Goal: Information Seeking & Learning: Learn about a topic

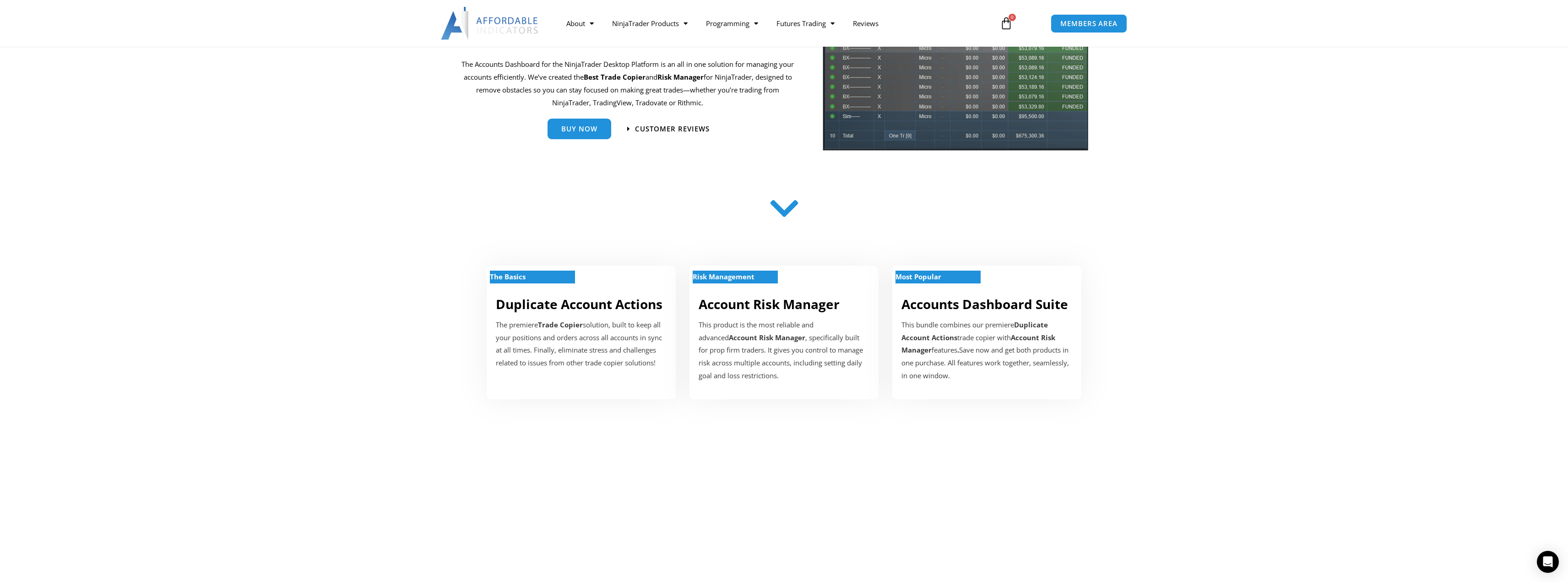
scroll to position [138, 0]
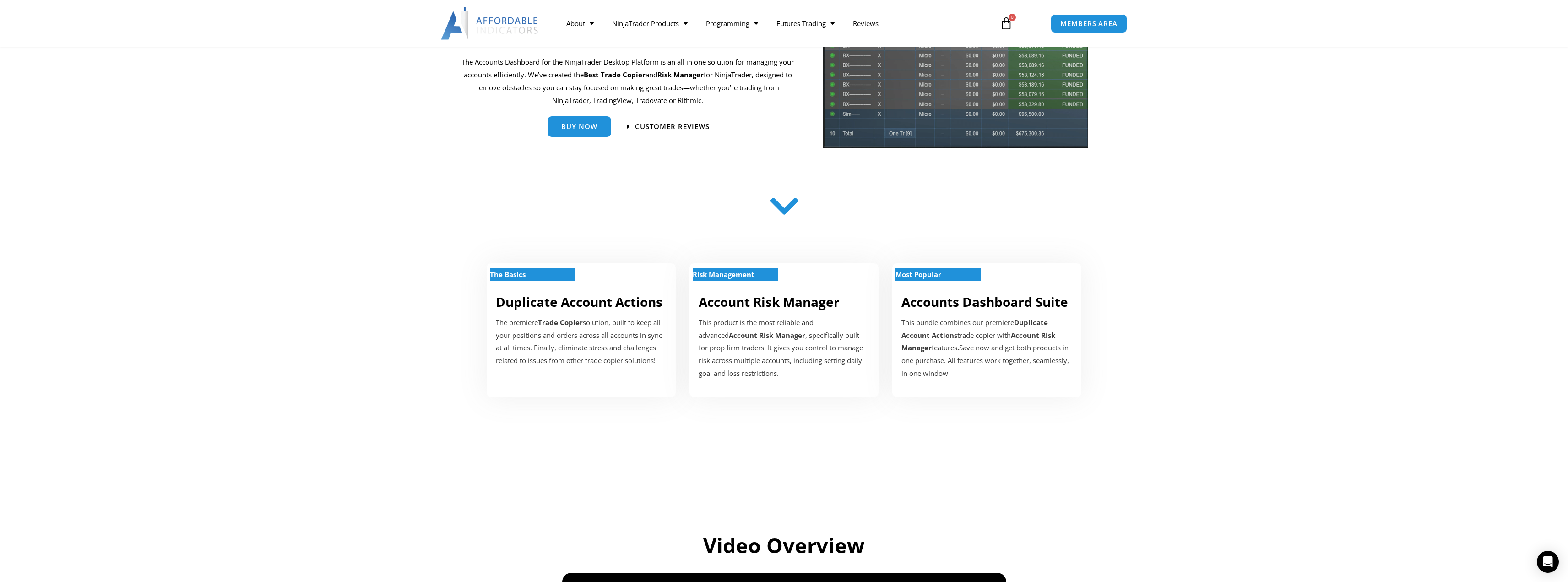
click at [794, 213] on icon at bounding box center [783, 206] width 32 height 32
click at [784, 213] on icon at bounding box center [783, 206] width 32 height 32
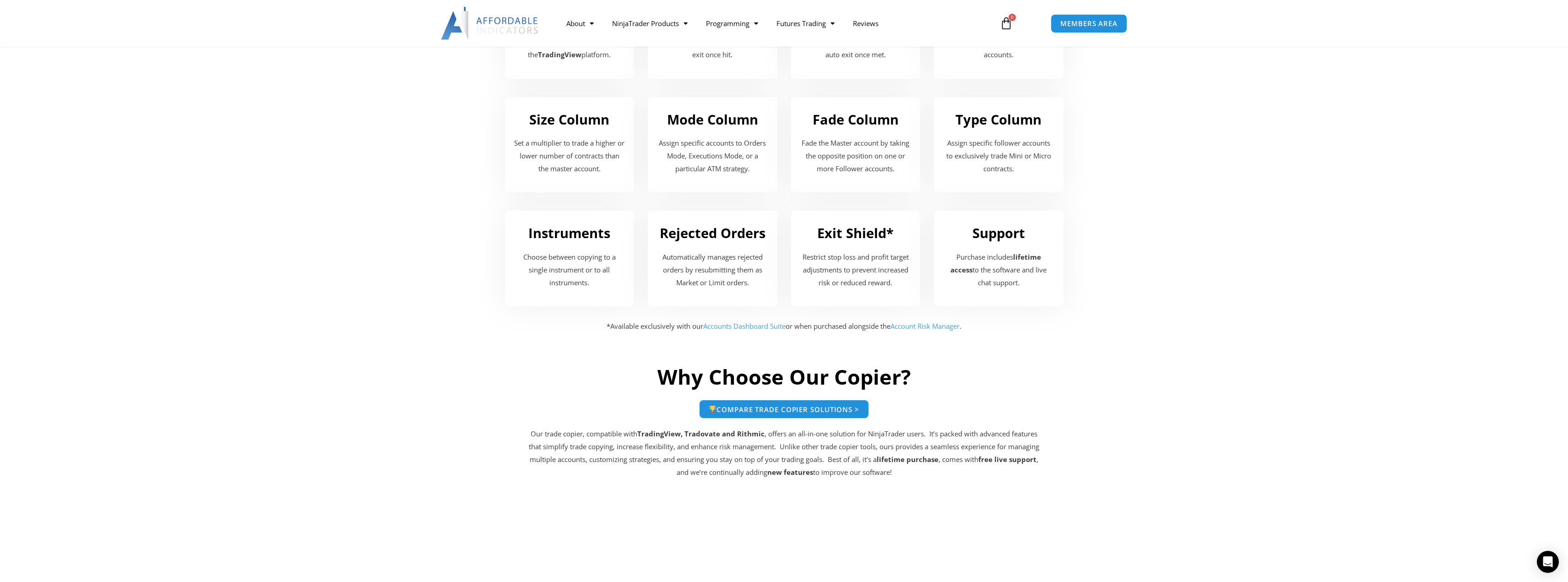
scroll to position [1282, 0]
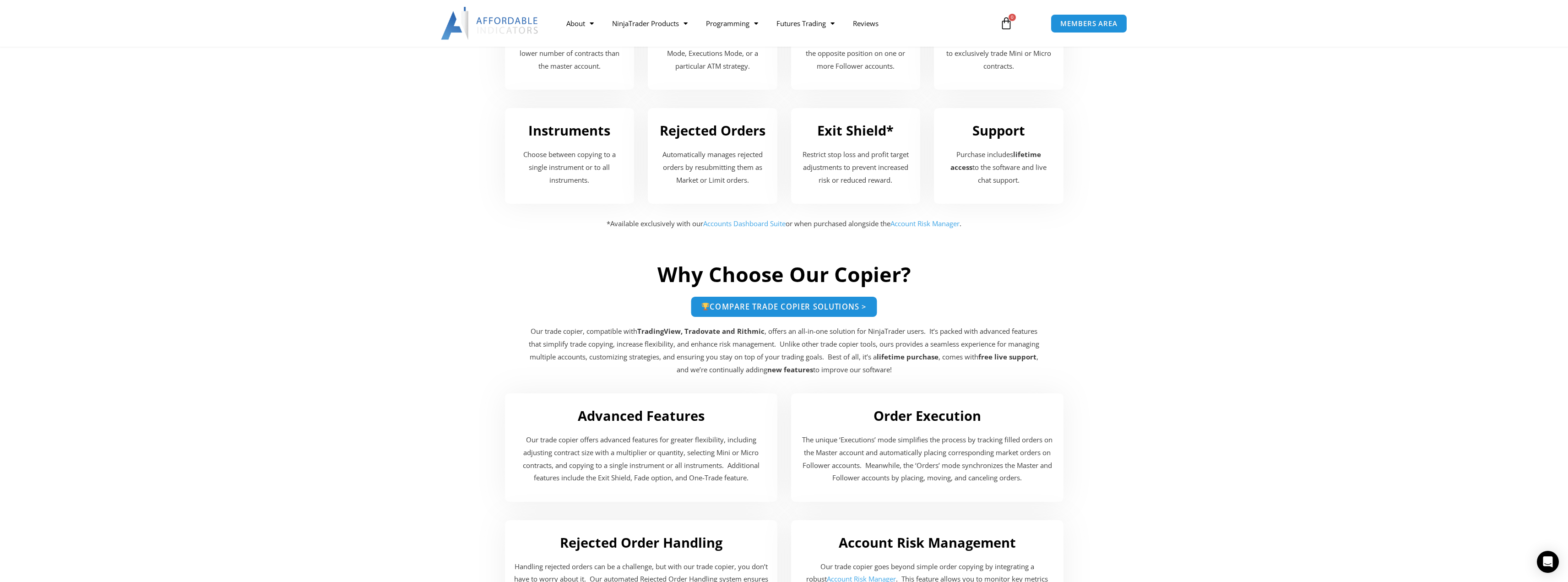
click at [786, 301] on link "Compare Trade Copier Solutions >" at bounding box center [784, 307] width 187 height 21
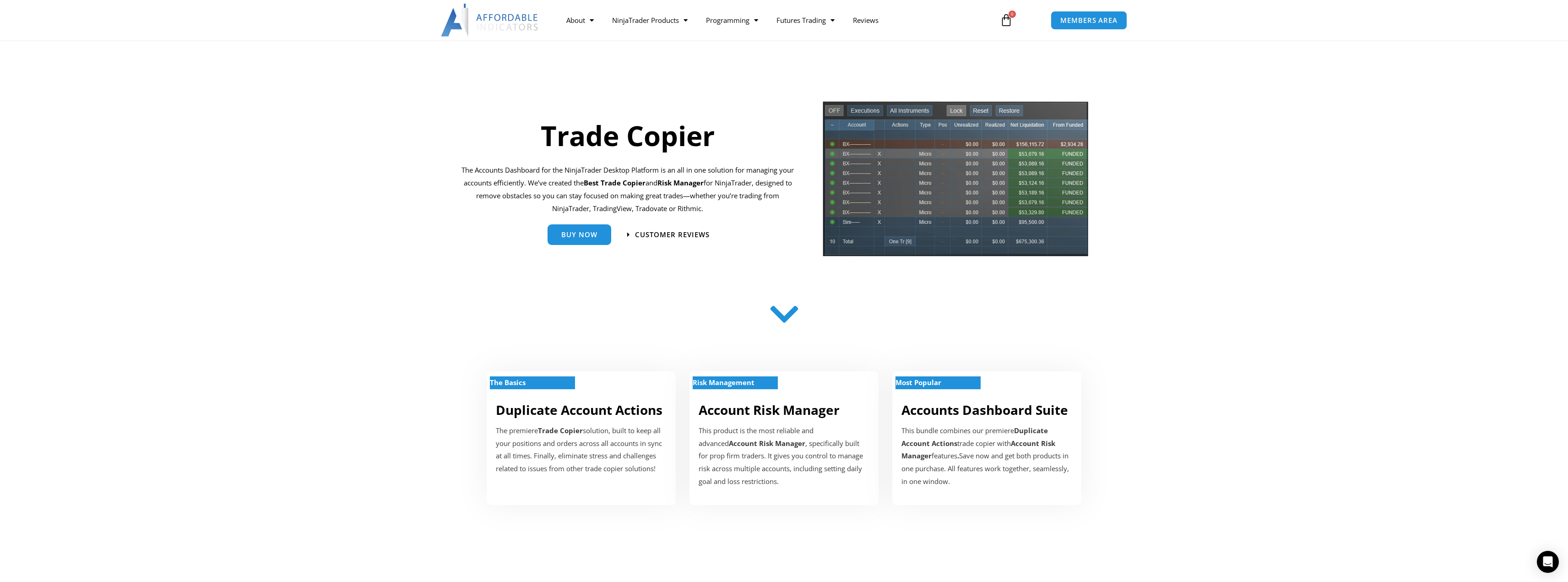
scroll to position [0, 0]
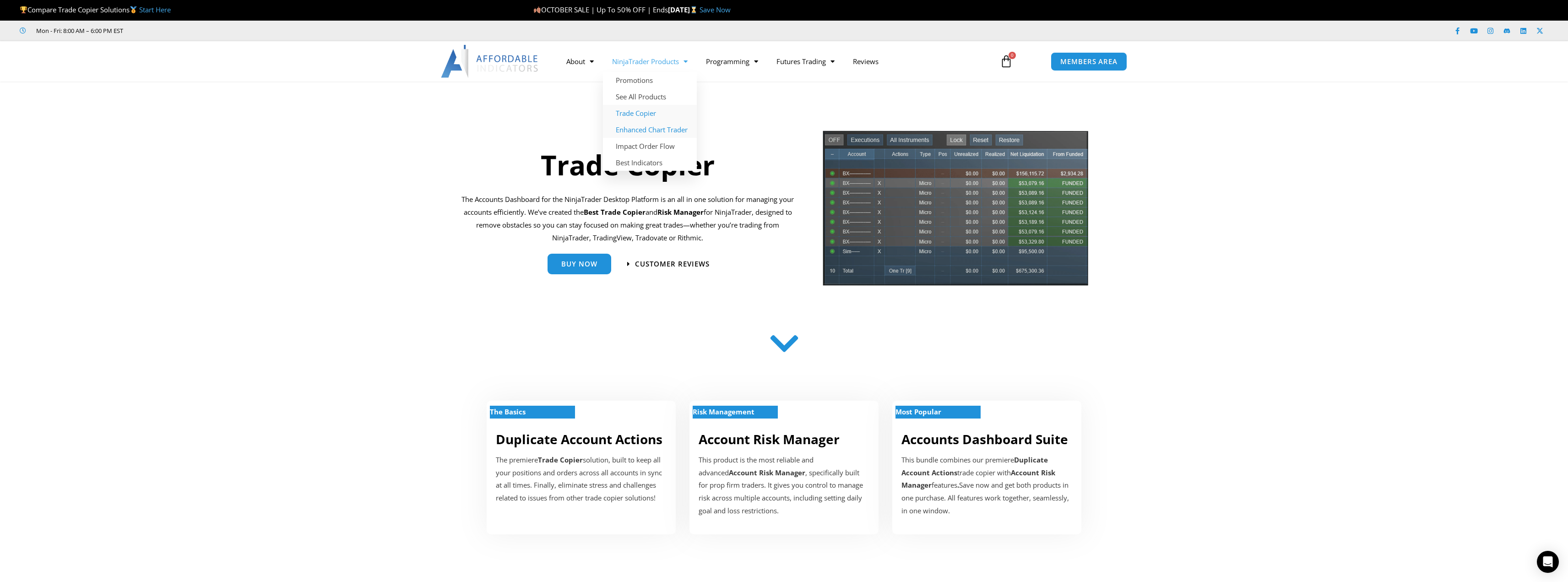
click at [651, 127] on link "Enhanced Chart Trader" at bounding box center [650, 129] width 94 height 16
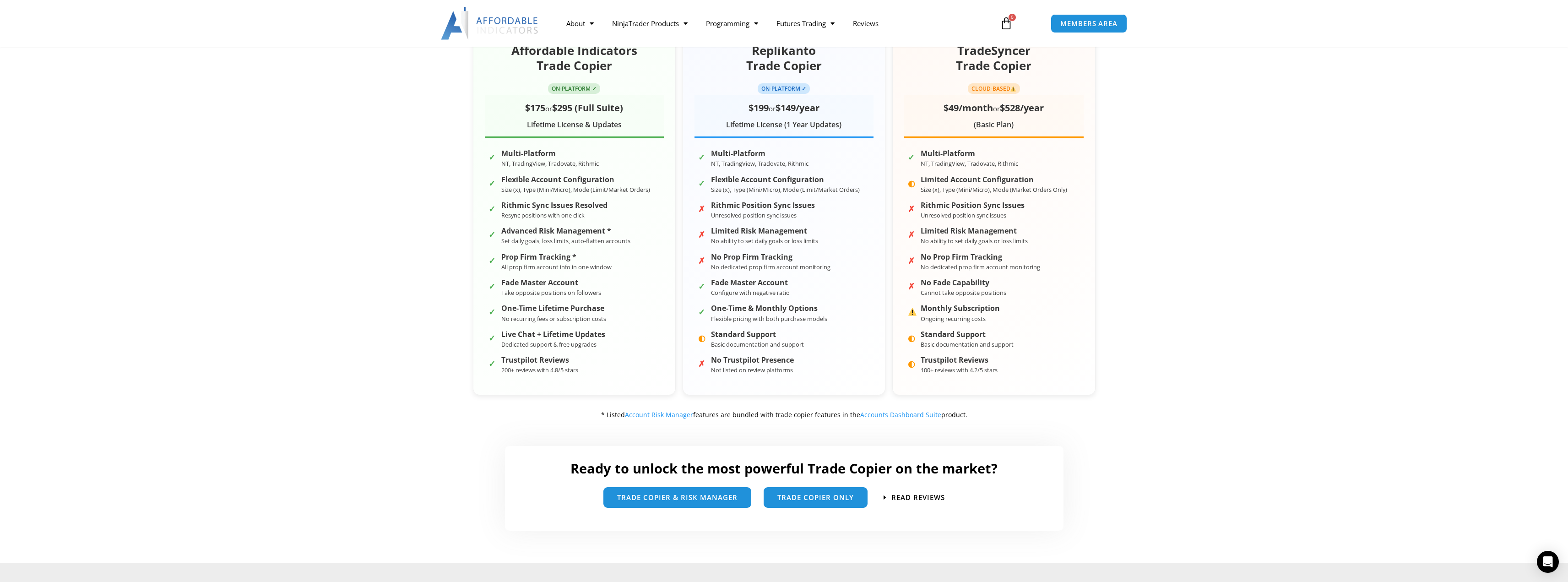
scroll to position [183, 0]
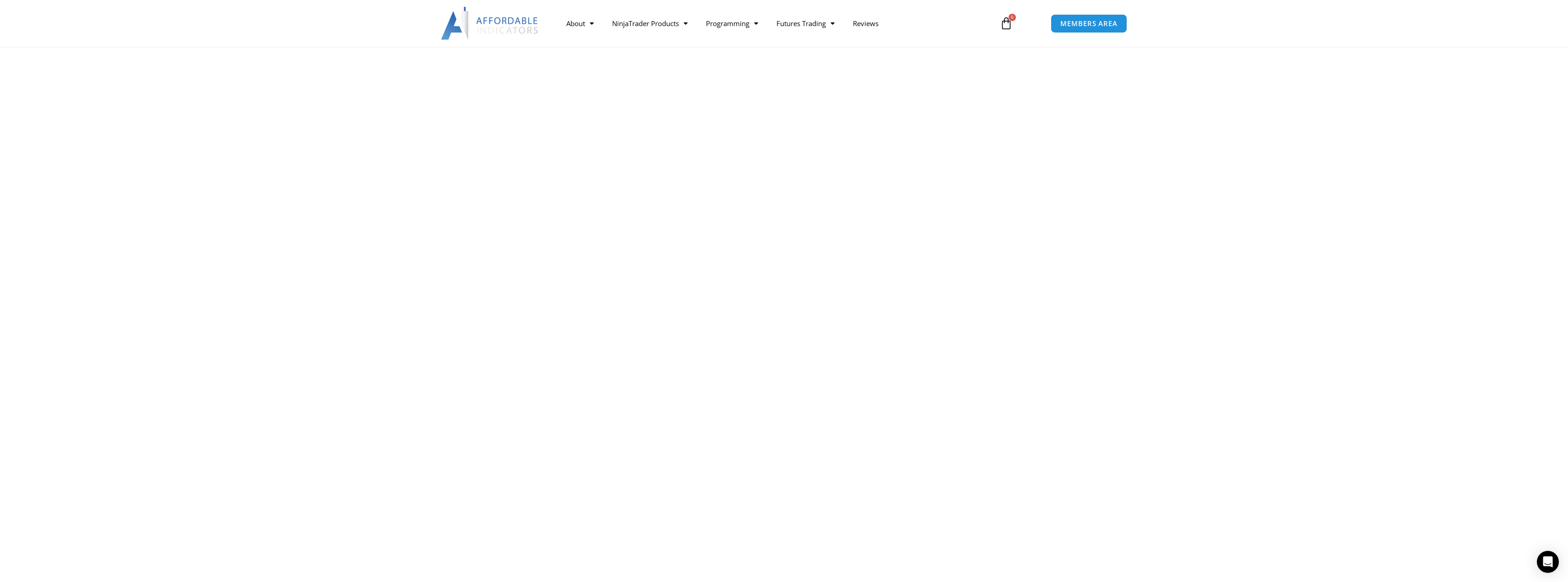
scroll to position [2472, 0]
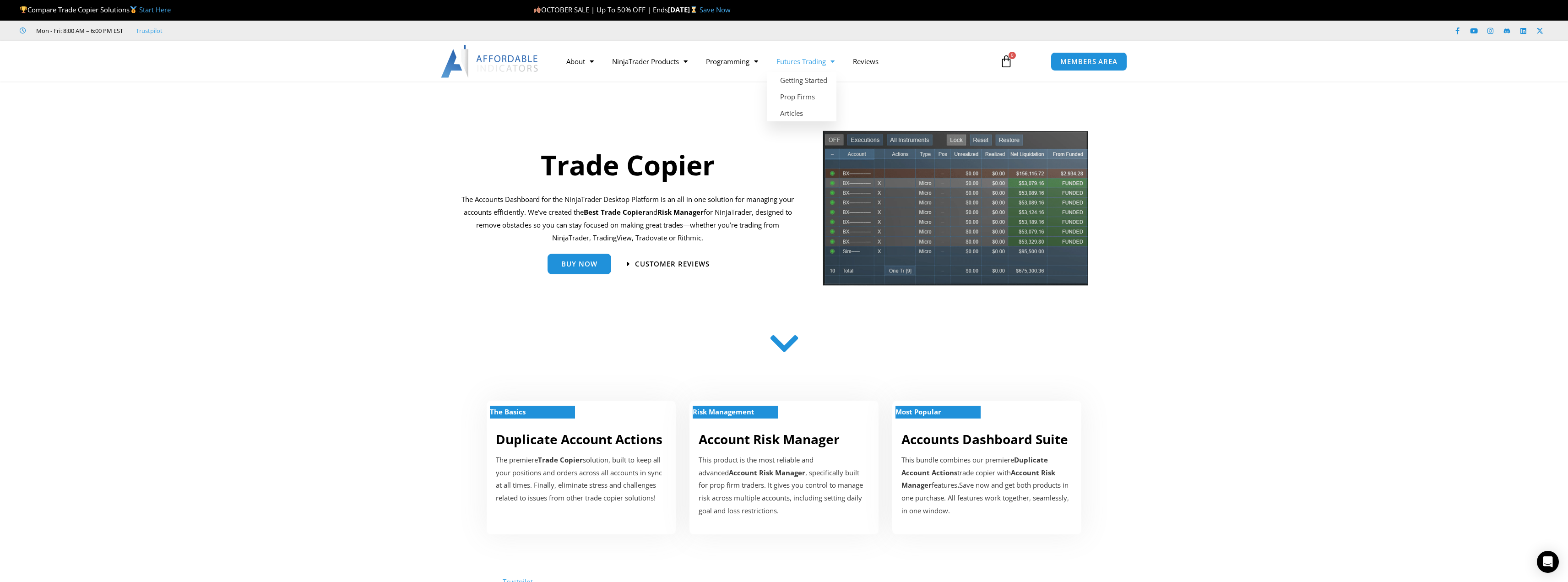
click at [835, 61] on span "Menu" at bounding box center [830, 61] width 9 height 16
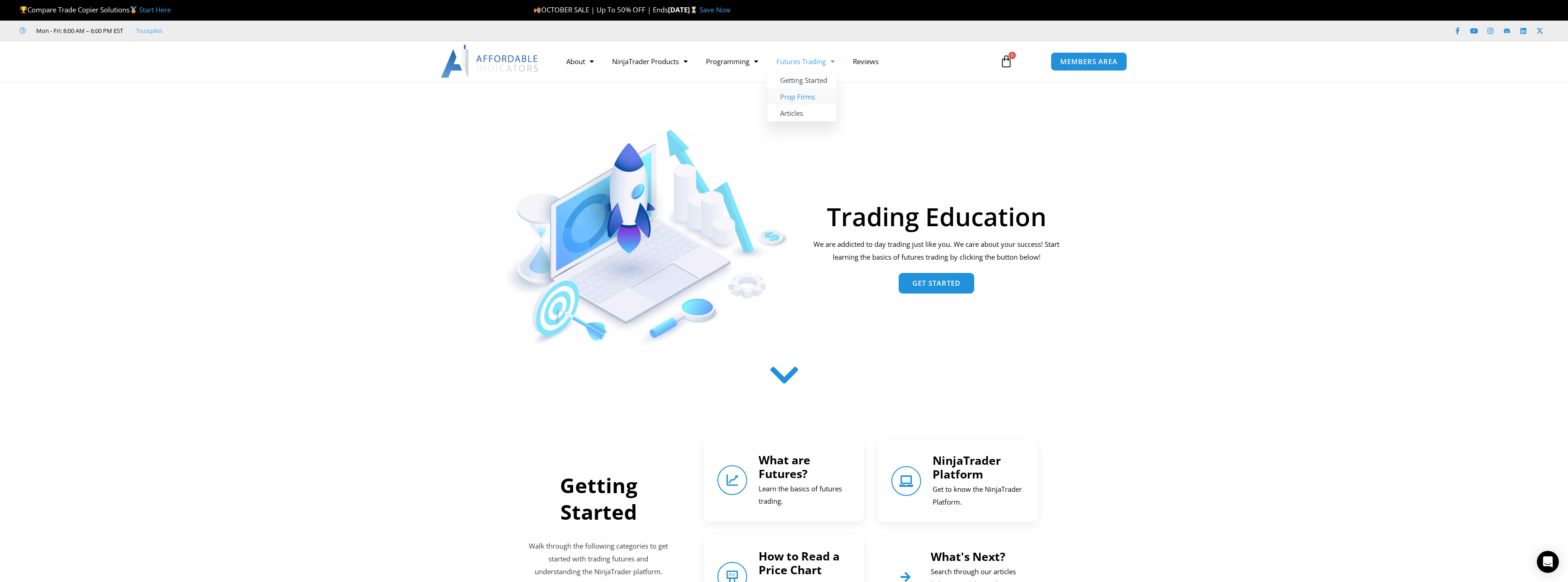
click at [800, 99] on link "Prop Firms" at bounding box center [802, 96] width 69 height 16
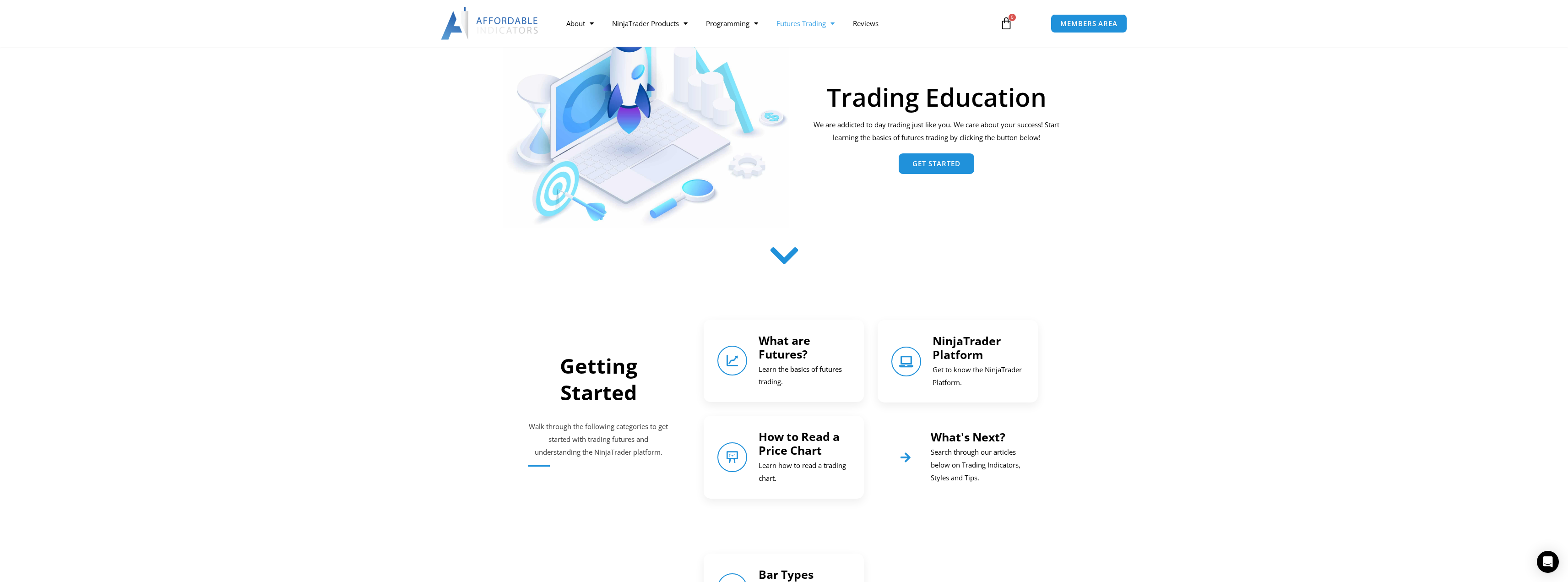
scroll to position [166, 0]
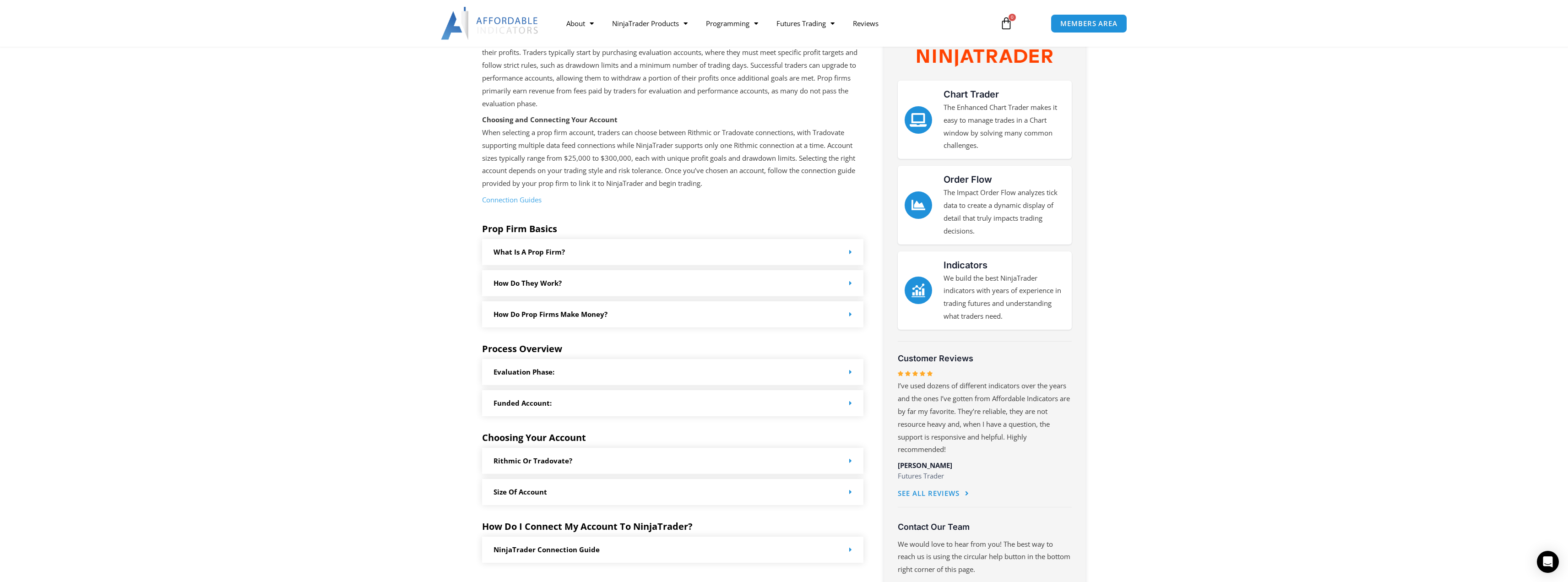
scroll to position [229, 0]
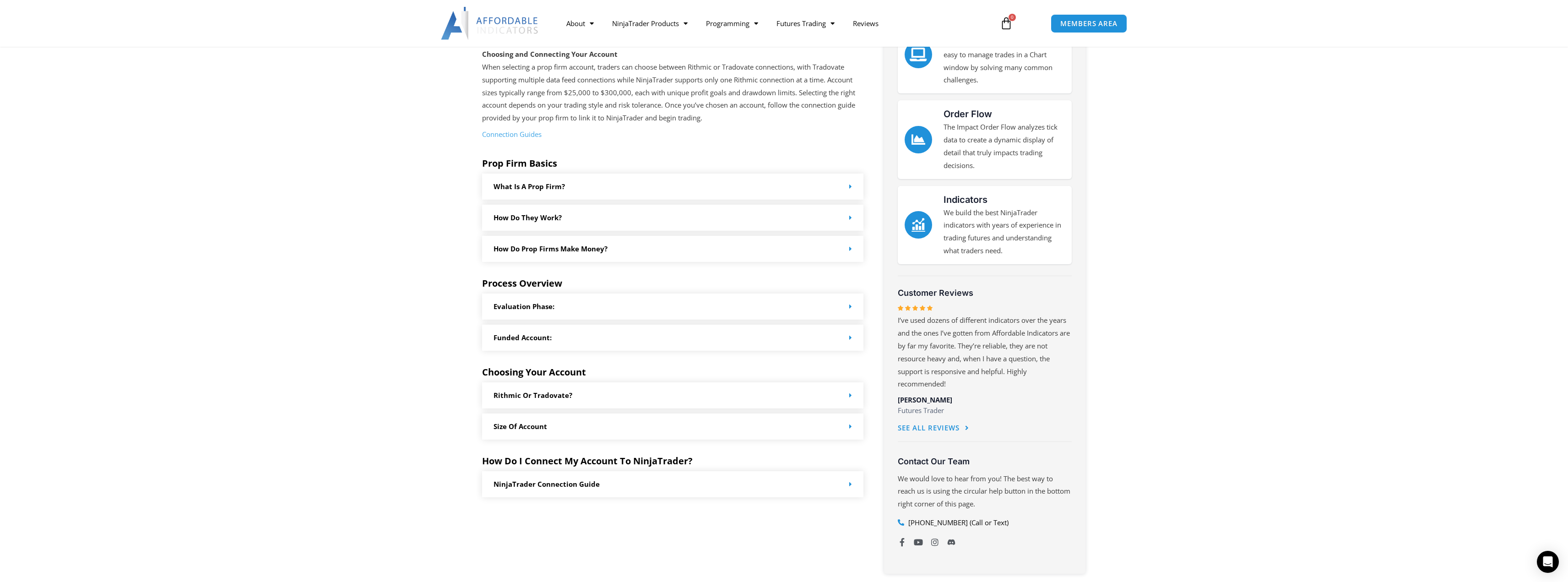
click at [855, 425] on div "Size of Account" at bounding box center [673, 426] width 382 height 26
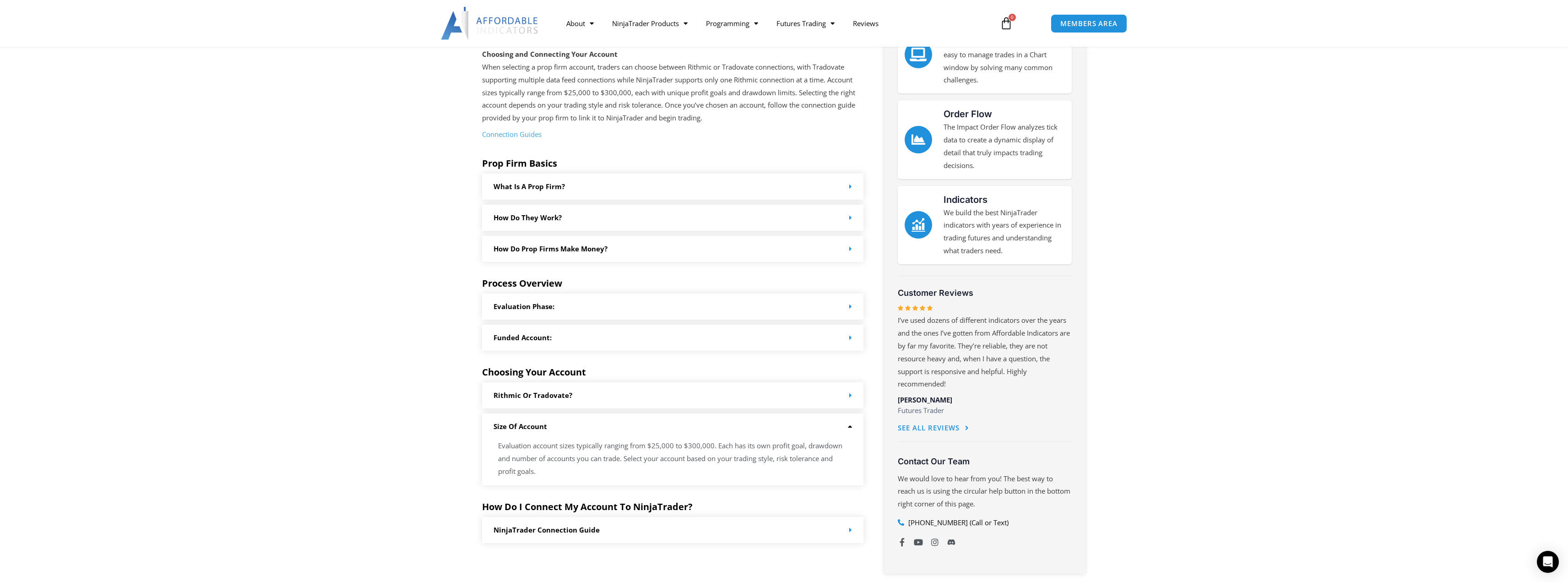
click at [842, 340] on div "Funded Account:" at bounding box center [673, 337] width 382 height 26
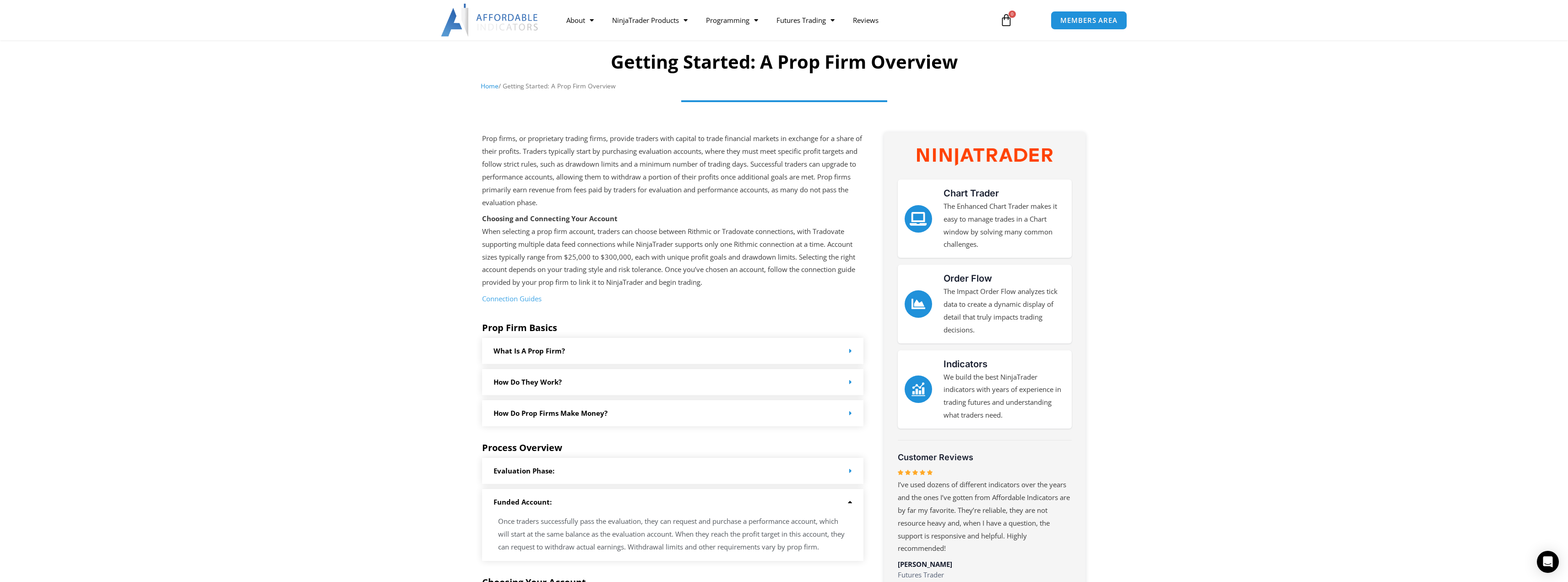
scroll to position [0, 0]
